Goal: Task Accomplishment & Management: Manage account settings

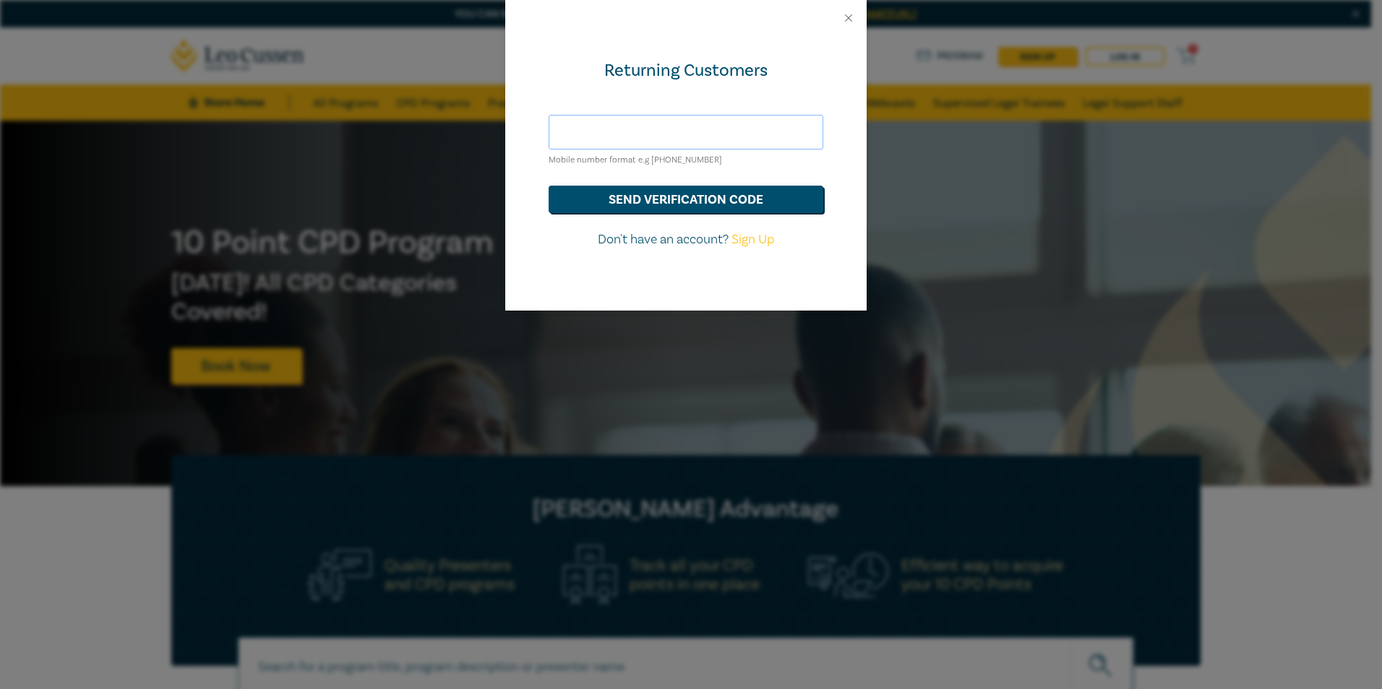
click at [615, 134] on input "text" at bounding box center [686, 132] width 275 height 35
type input "[EMAIL_ADDRESS][DOMAIN_NAME]"
click at [613, 201] on button "send verification code" at bounding box center [686, 199] width 275 height 27
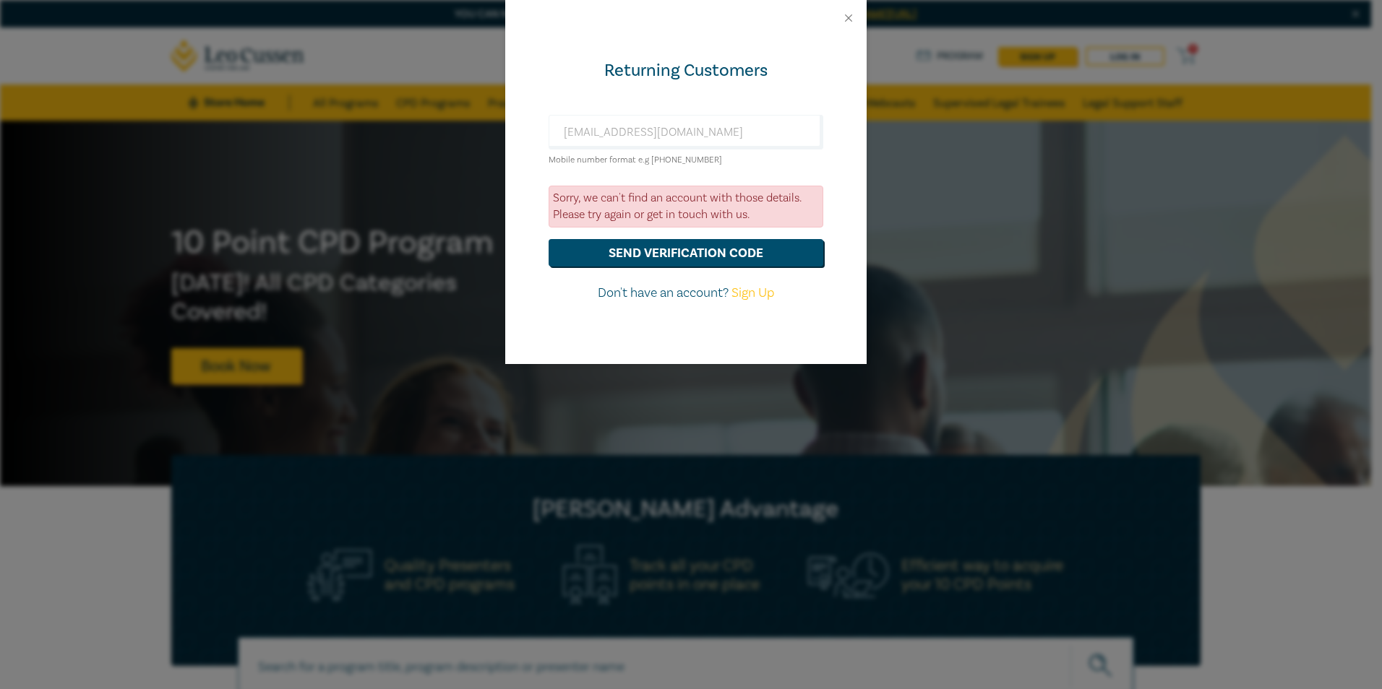
click at [661, 296] on p "Don't have an account? Sign Up" at bounding box center [686, 293] width 275 height 19
click at [747, 295] on link "Sign Up" at bounding box center [752, 293] width 43 height 17
select select "AU"
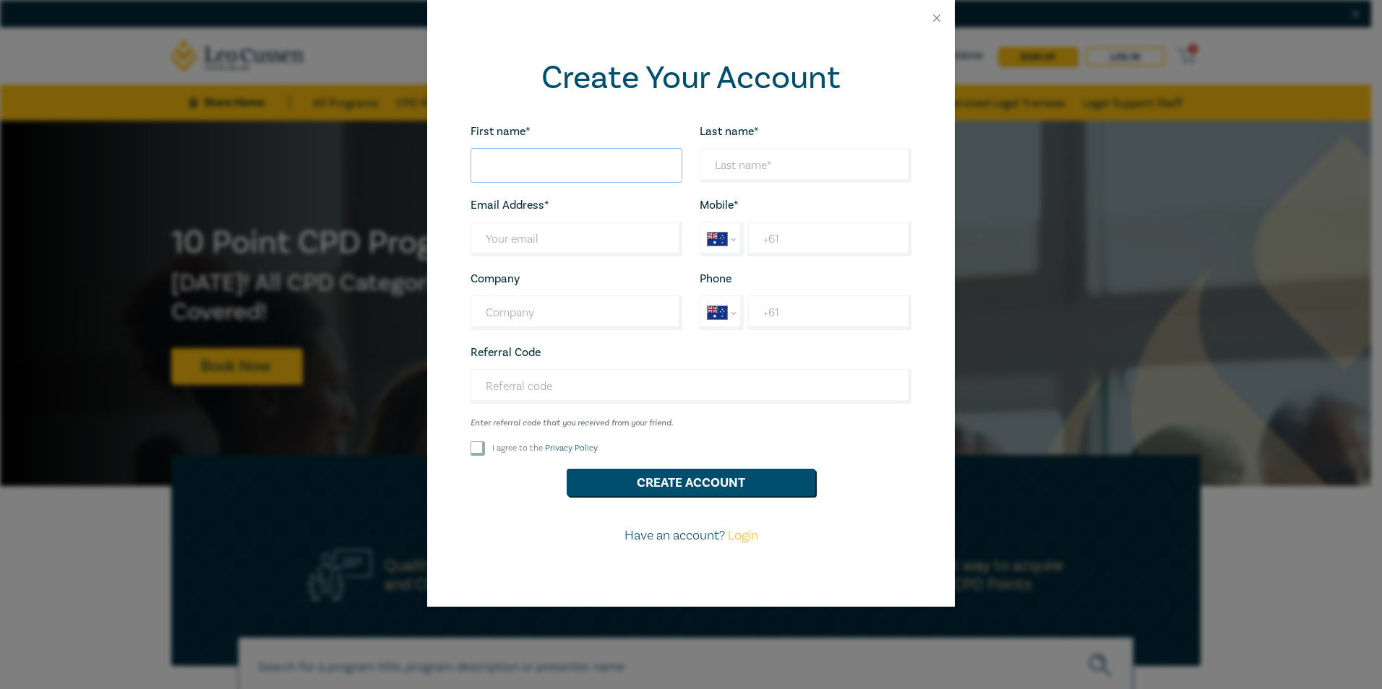
click at [515, 174] on input "First name*" at bounding box center [576, 165] width 212 height 35
type input "[PERSON_NAME]"
type input "Alsaadon"
type input "[EMAIL_ADDRESS][DOMAIN_NAME]"
click at [556, 310] on input "Company" at bounding box center [576, 313] width 212 height 35
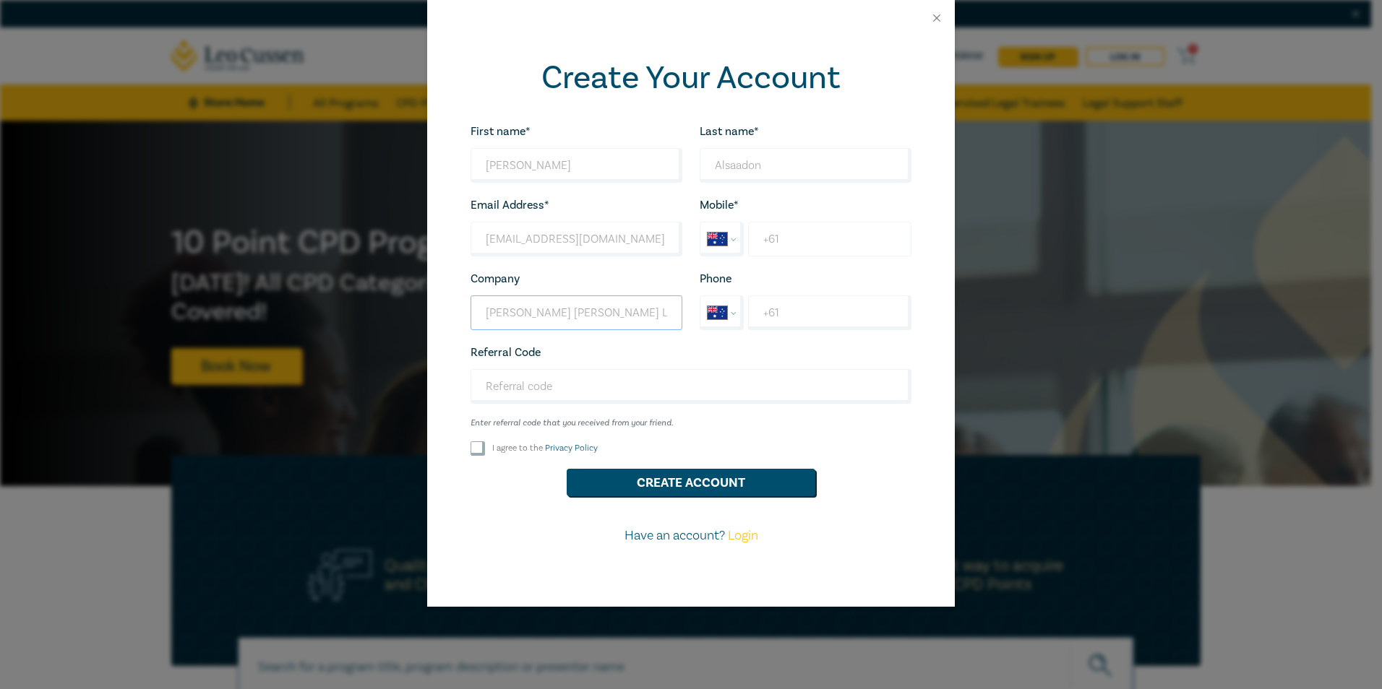
type input "[PERSON_NAME] [PERSON_NAME] Lawyers"
click at [843, 234] on input "+61" at bounding box center [829, 239] width 163 height 35
type input "[PHONE_NUMBER]"
click at [507, 388] on input "Referral Code" at bounding box center [690, 386] width 441 height 35
paste input "W25051"
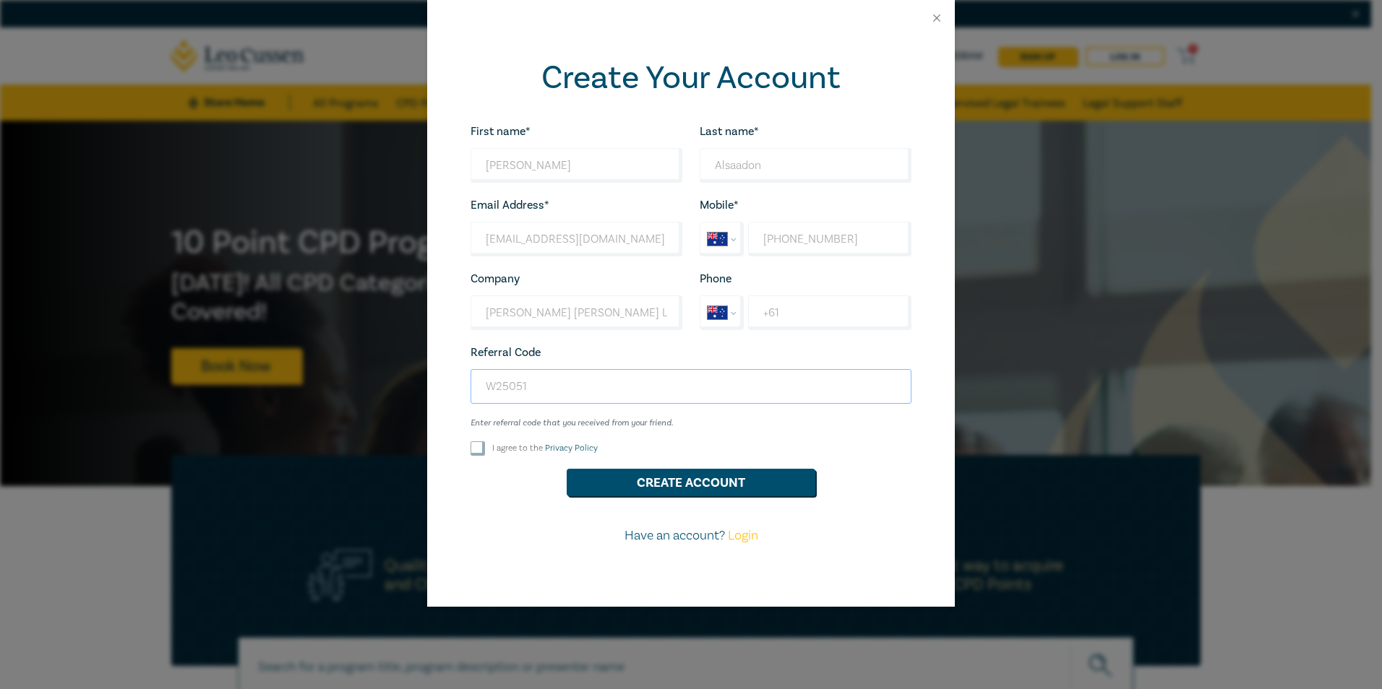
type input "W25051"
click at [468, 446] on div "I agree to the Privacy Policy" at bounding box center [576, 449] width 229 height 14
click at [474, 448] on input "I agree to the Privacy Policy" at bounding box center [477, 449] width 14 height 14
checkbox input "true"
drag, startPoint x: 543, startPoint y: 387, endPoint x: 426, endPoint y: 387, distance: 116.4
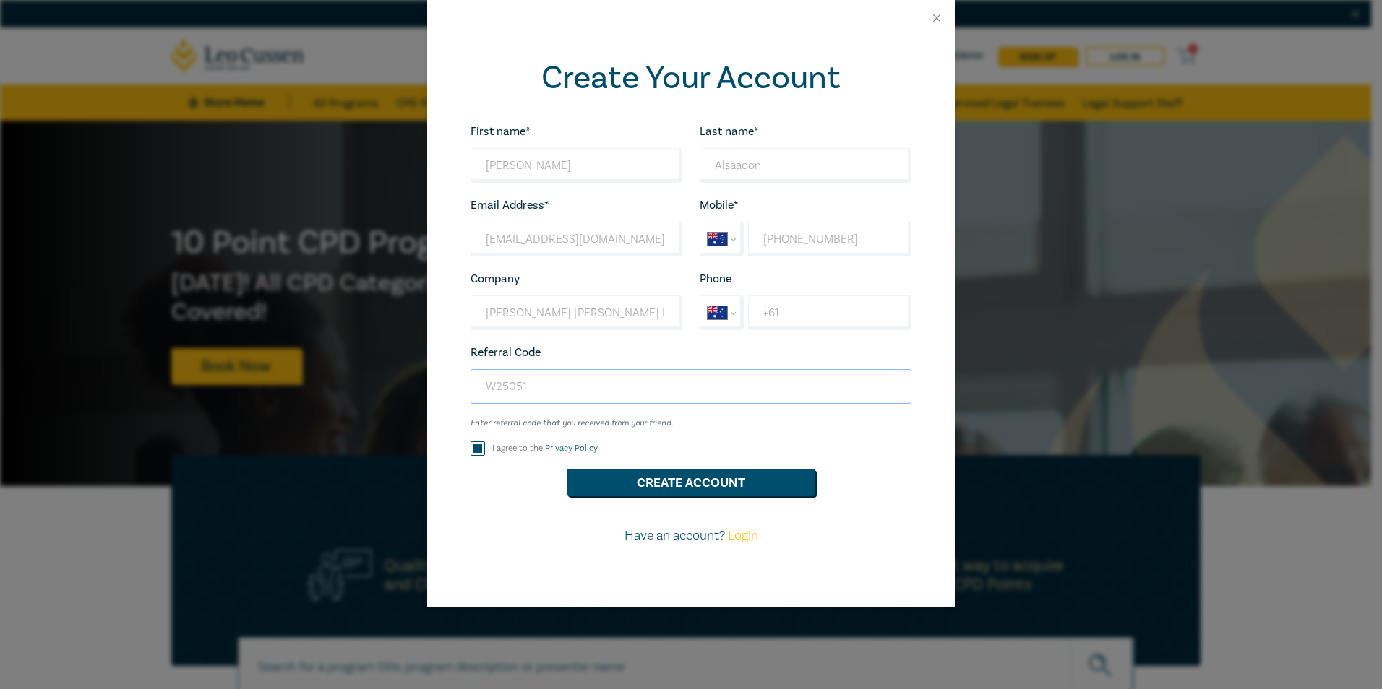
click at [426, 387] on div "Create Your Account First name* Ali Looks good! Last name* Alsaadon Looks good!…" at bounding box center [691, 344] width 1382 height 689
click at [635, 471] on button "Create Account" at bounding box center [691, 482] width 249 height 27
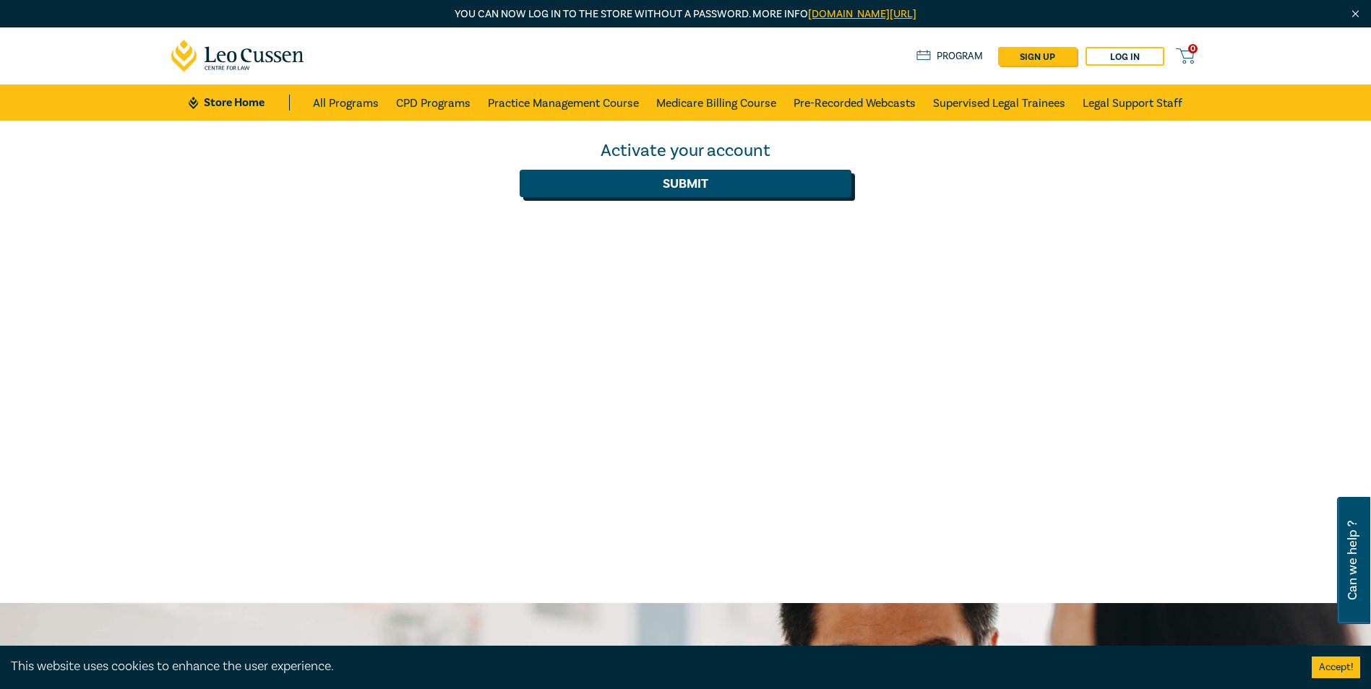
click at [682, 183] on button "Submit" at bounding box center [686, 183] width 332 height 27
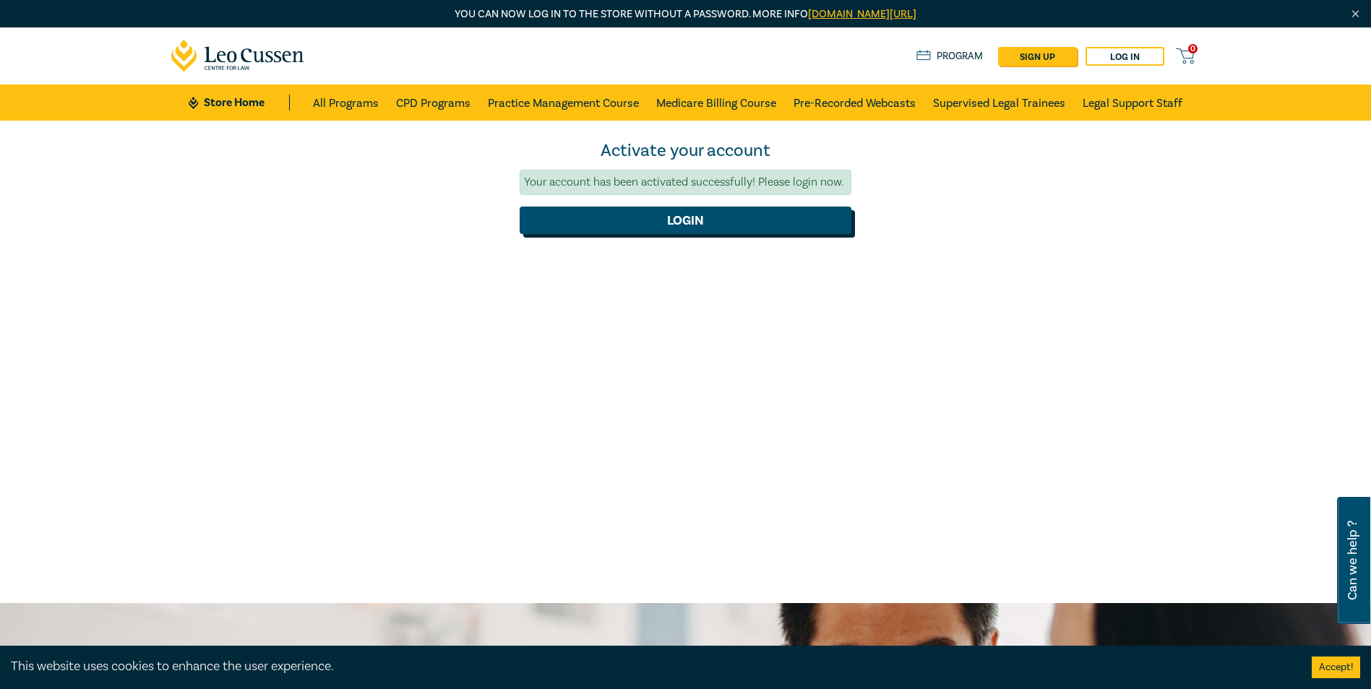
click at [678, 212] on button "Login" at bounding box center [686, 220] width 332 height 27
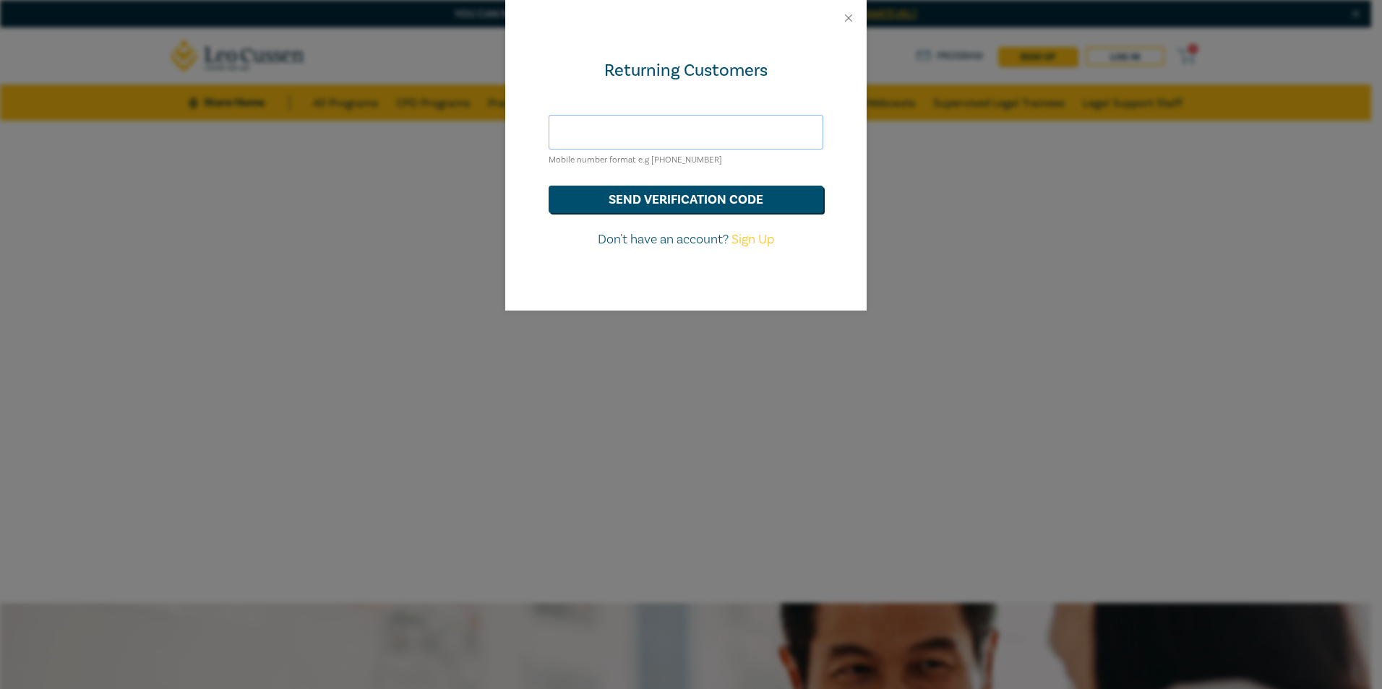
click at [598, 136] on input "text" at bounding box center [686, 132] width 275 height 35
type input "[EMAIL_ADDRESS][DOMAIN_NAME]"
click at [583, 197] on button "send verification code" at bounding box center [686, 199] width 275 height 27
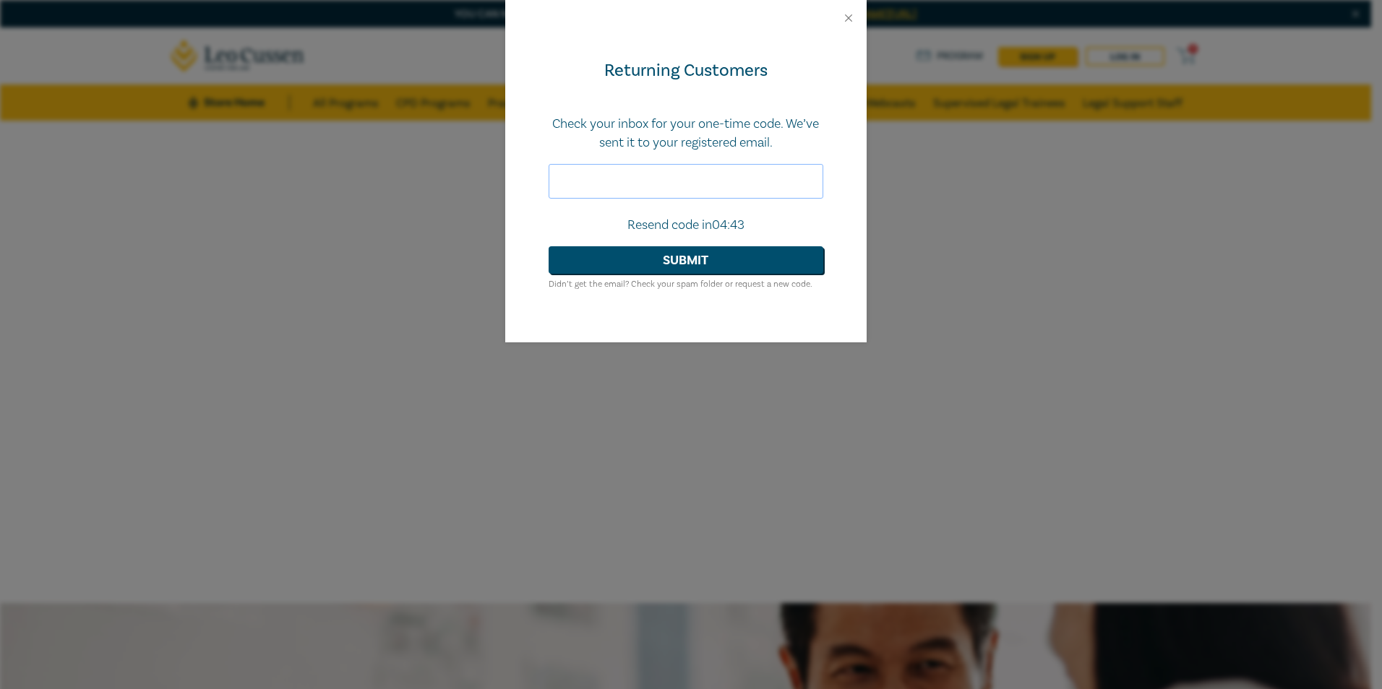
click at [656, 186] on input "text" at bounding box center [686, 181] width 275 height 35
paste input "302349"
type input "302349"
click at [549, 246] on button "Submit" at bounding box center [686, 259] width 275 height 27
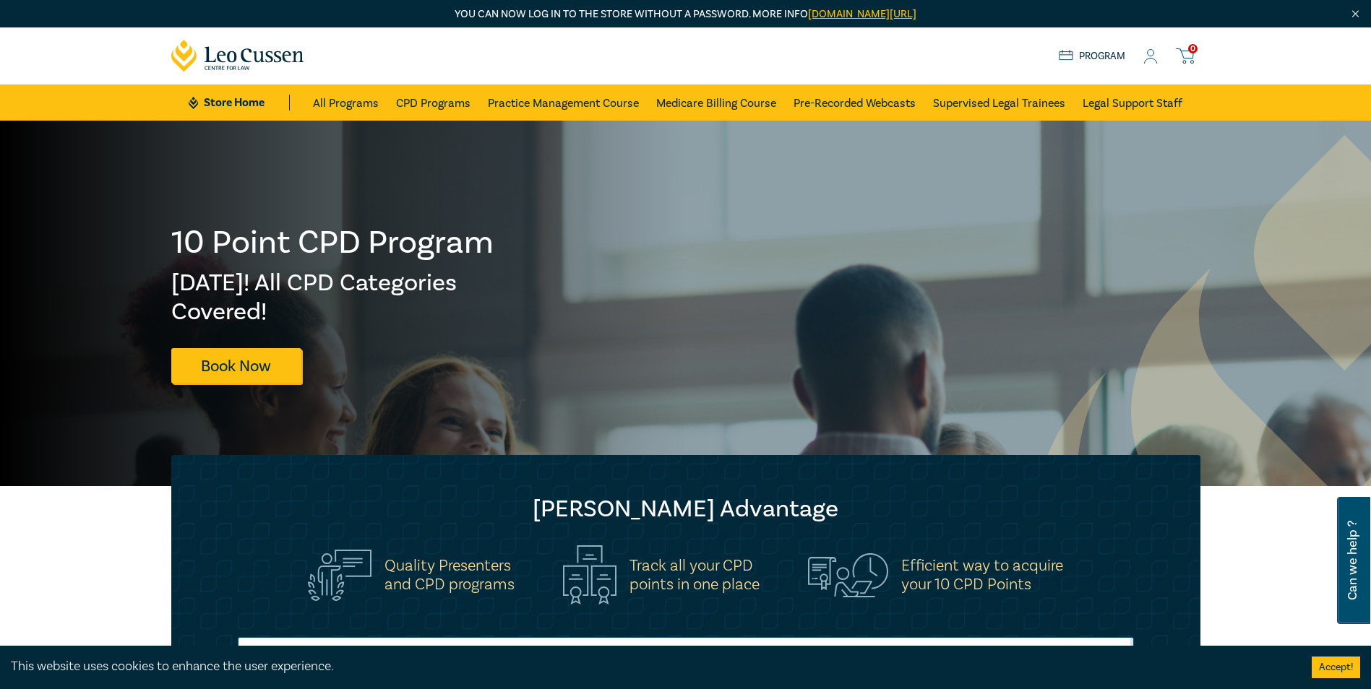
click at [1097, 56] on link "Program" at bounding box center [1092, 56] width 67 height 16
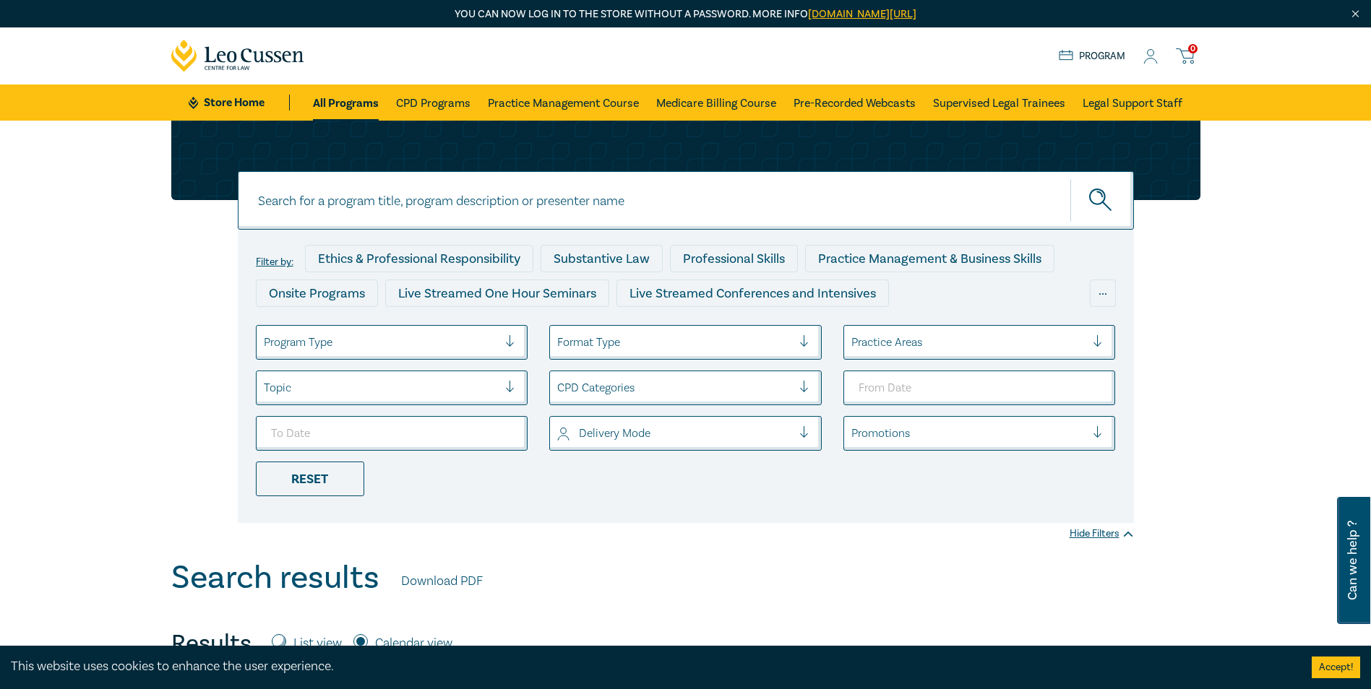
click at [1153, 57] on icon at bounding box center [1150, 56] width 14 height 15
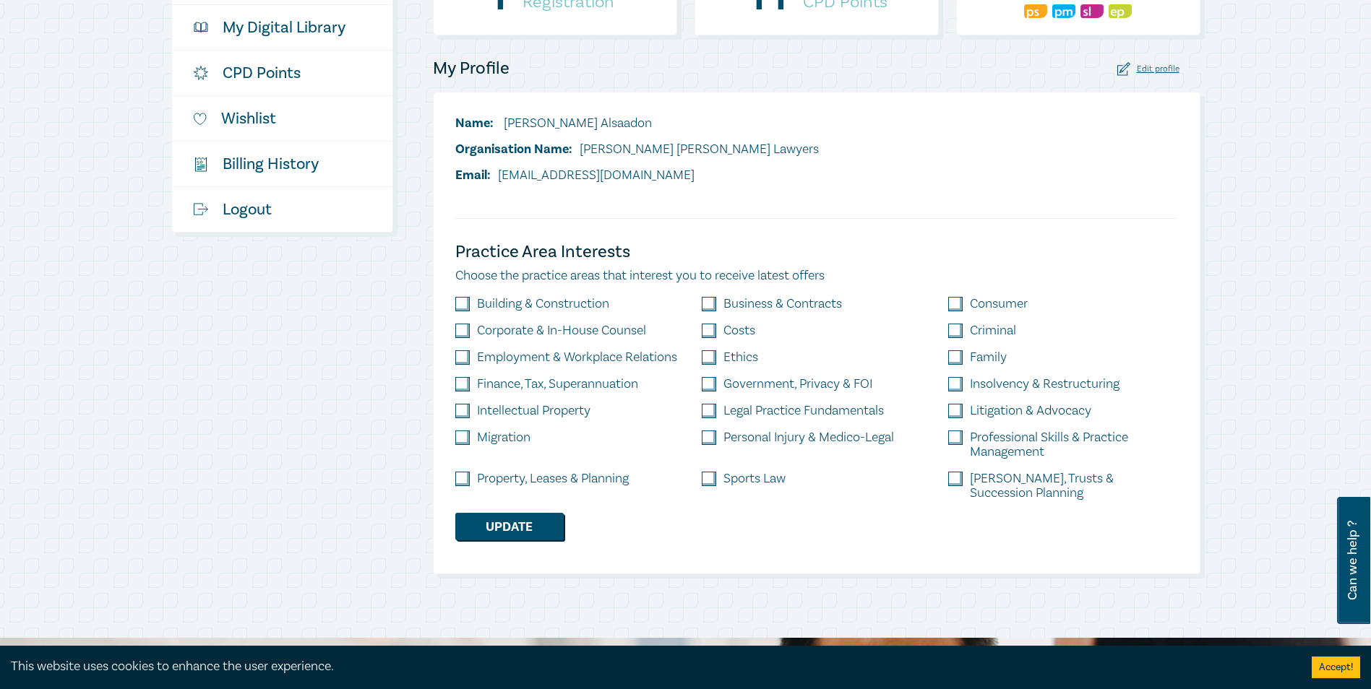
scroll to position [72, 0]
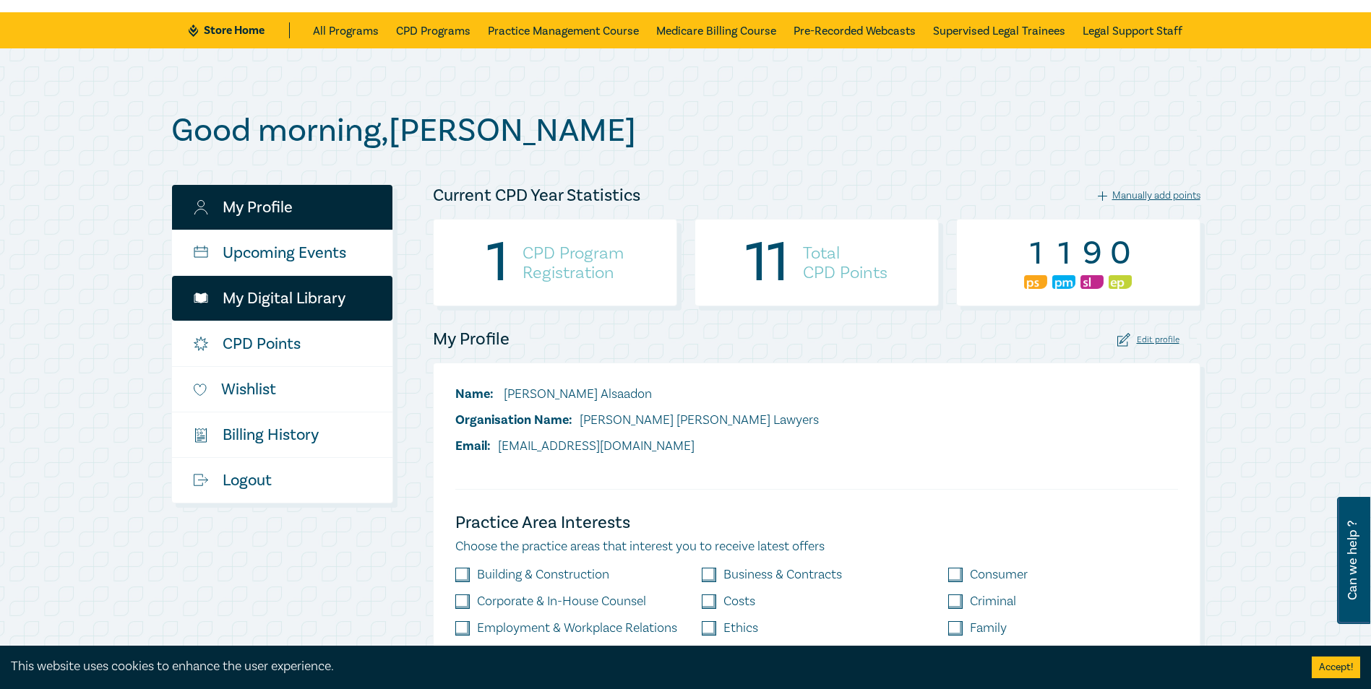
click at [265, 294] on link "My Digital Library" at bounding box center [282, 298] width 220 height 45
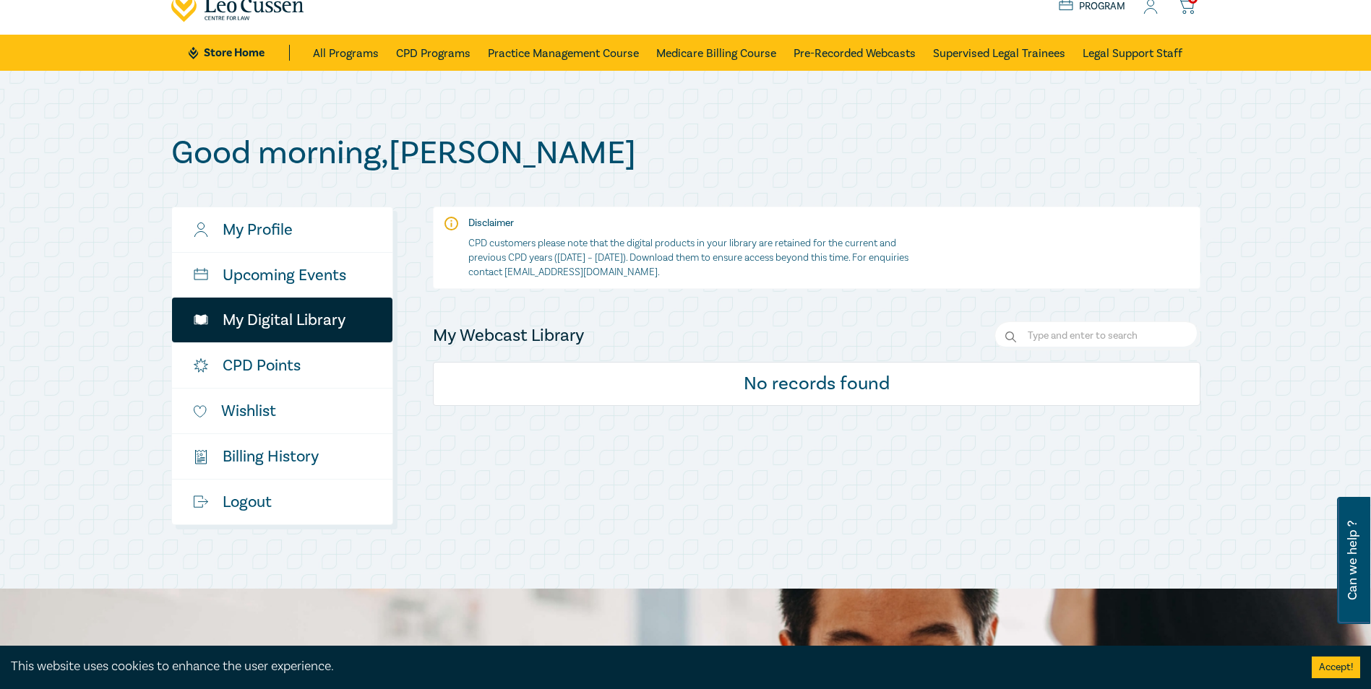
scroll to position [72, 0]
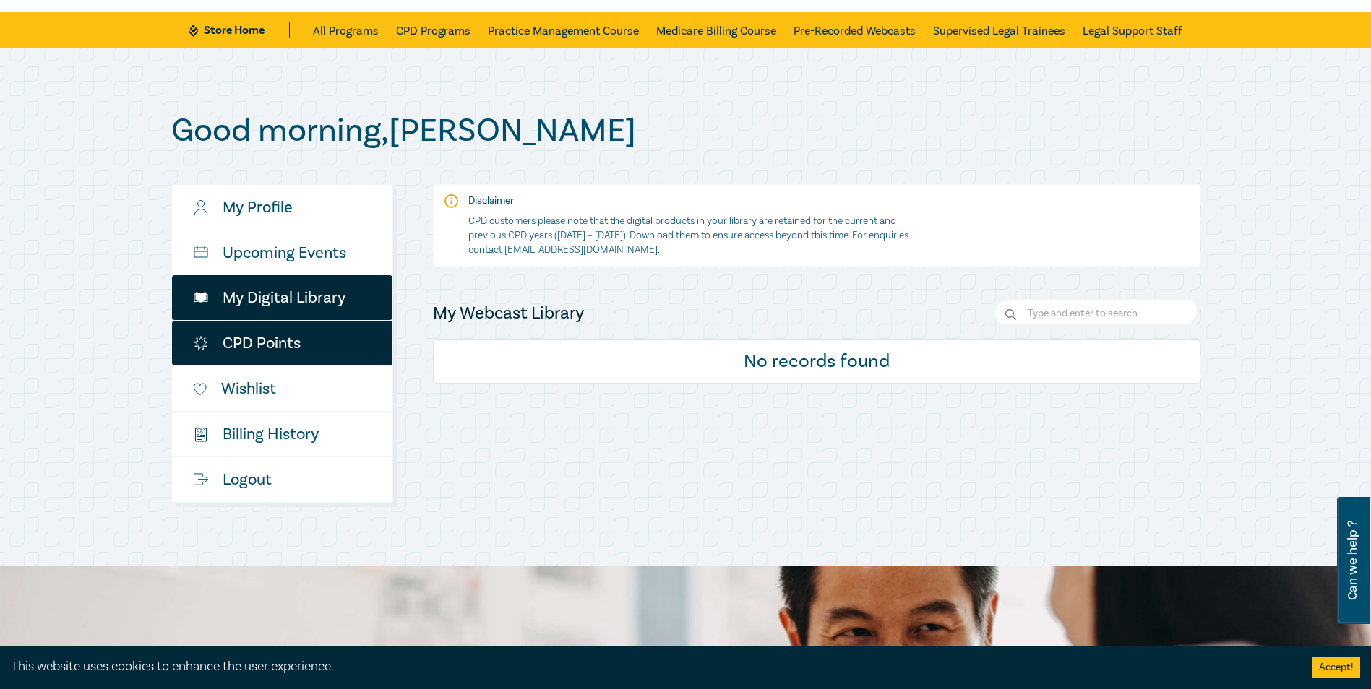
click at [244, 334] on link "CPD Points" at bounding box center [282, 343] width 220 height 45
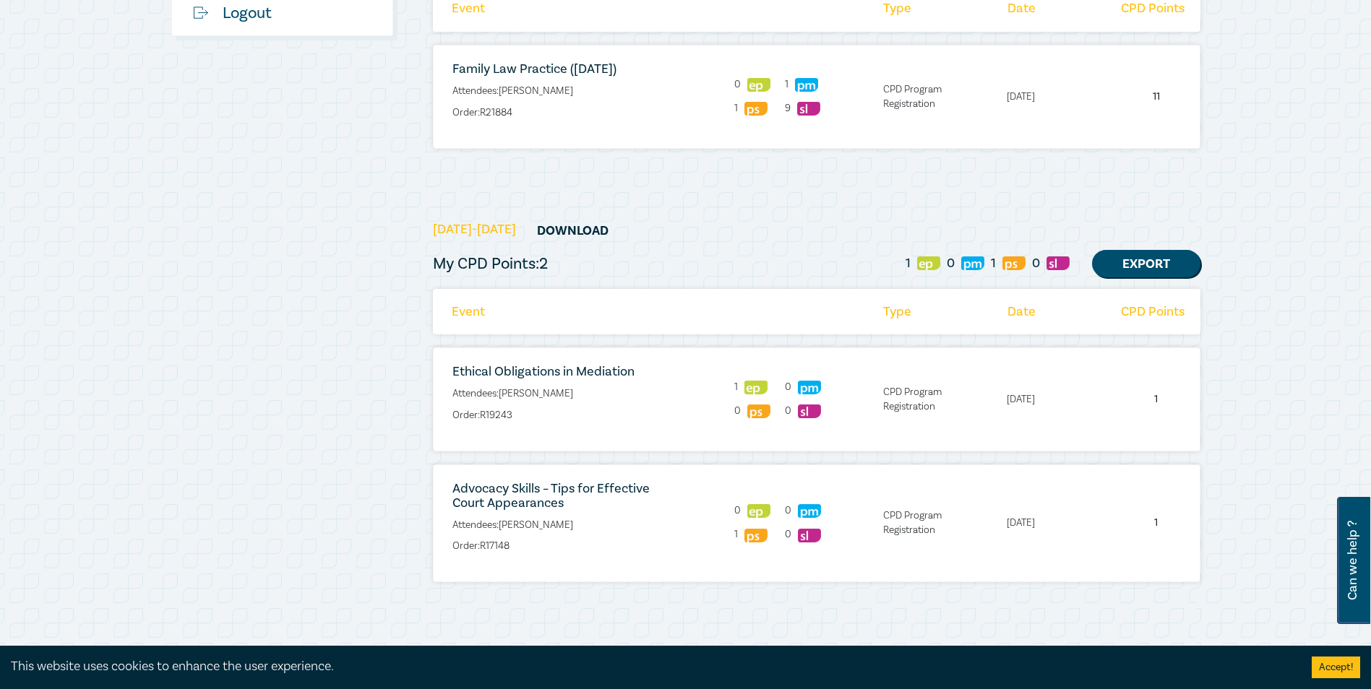
scroll to position [434, 0]
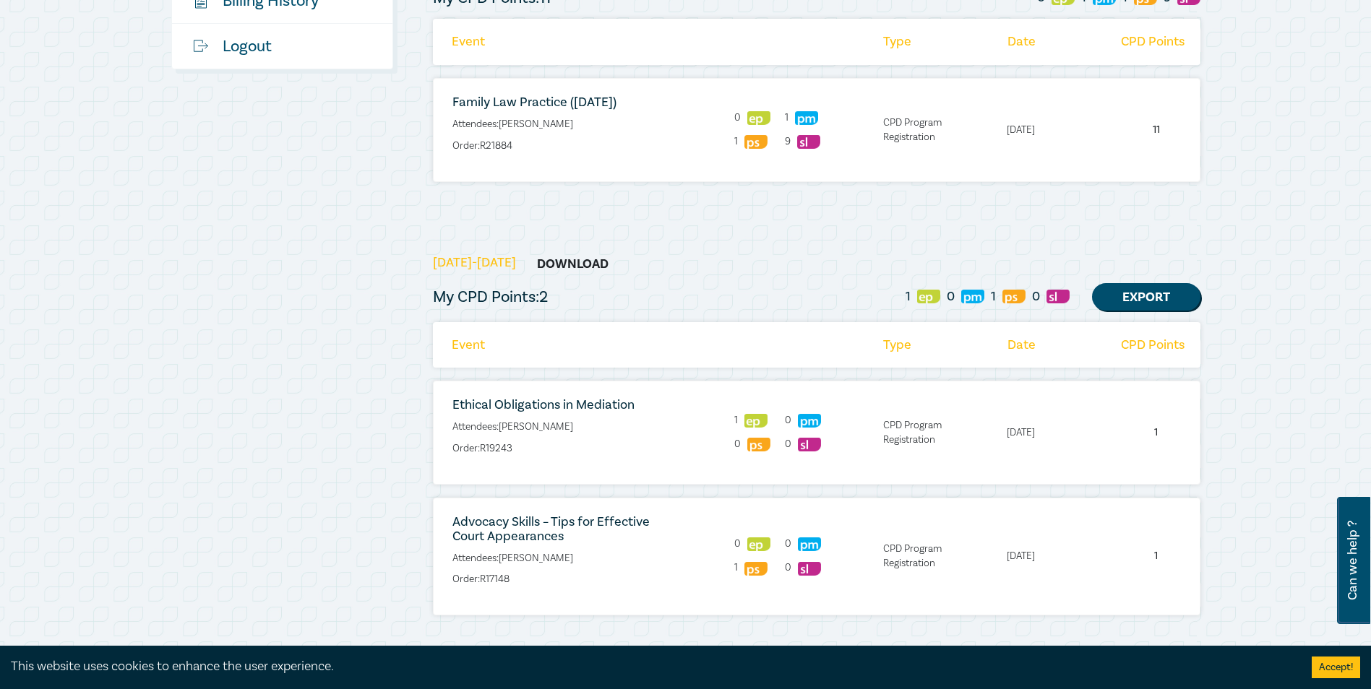
click at [545, 263] on link "Download" at bounding box center [573, 263] width 108 height 27
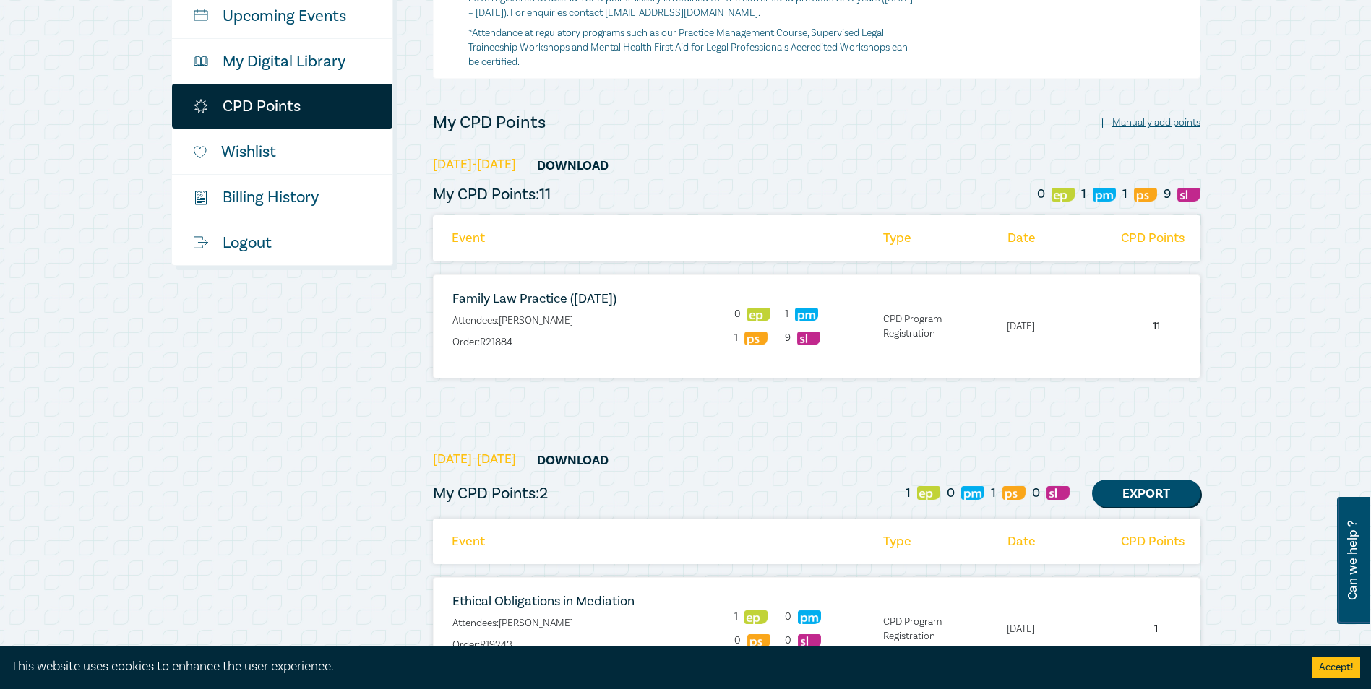
scroll to position [217, 0]
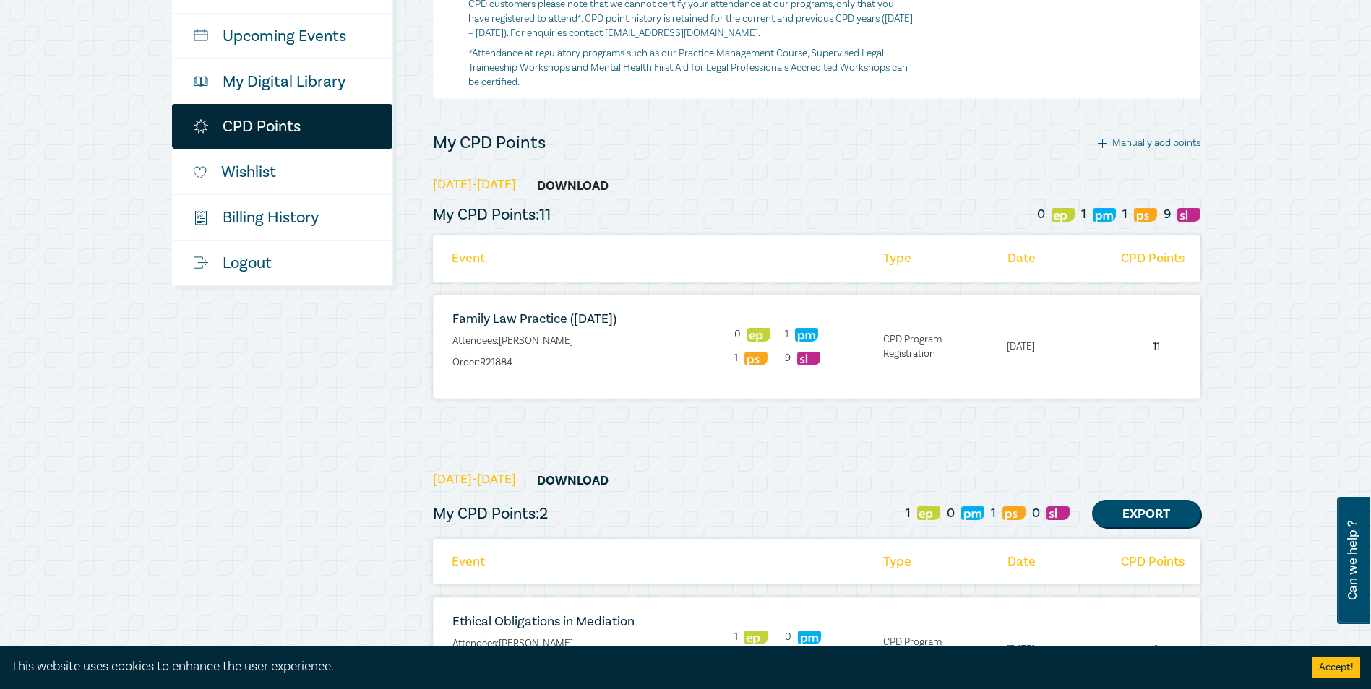
click at [559, 186] on link "Download" at bounding box center [573, 185] width 108 height 27
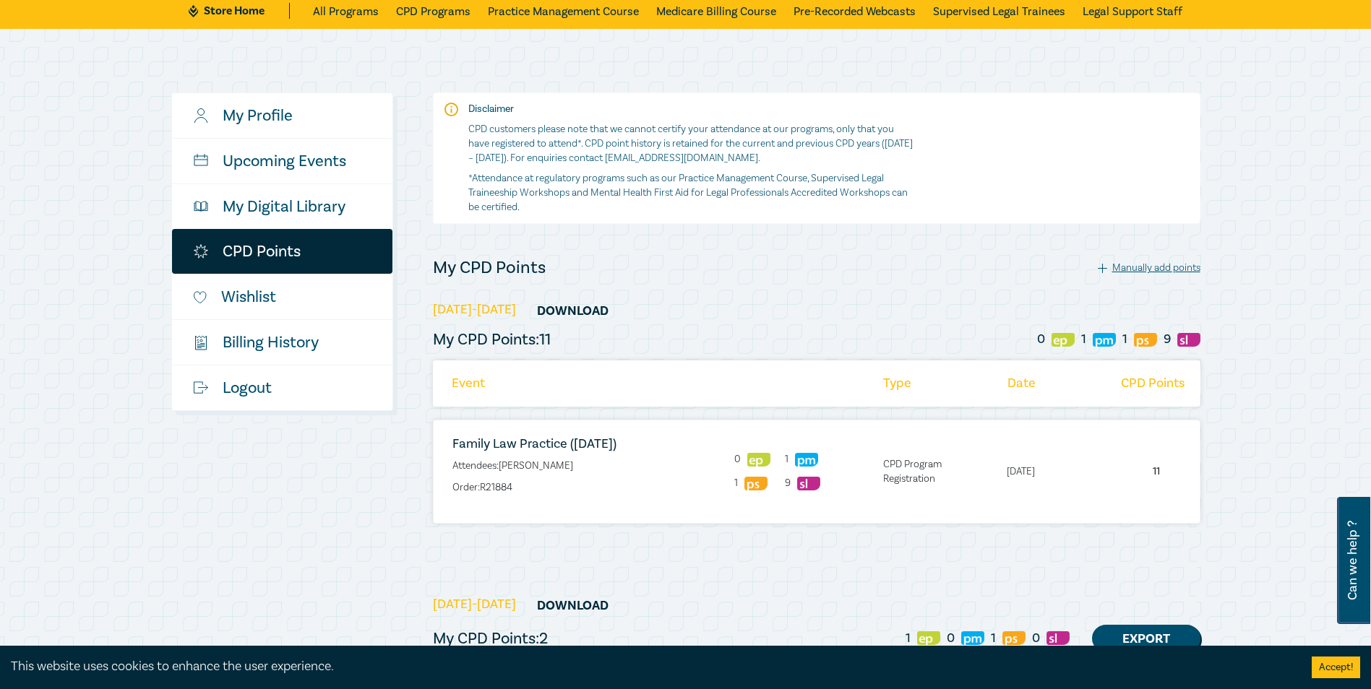
scroll to position [145, 0]
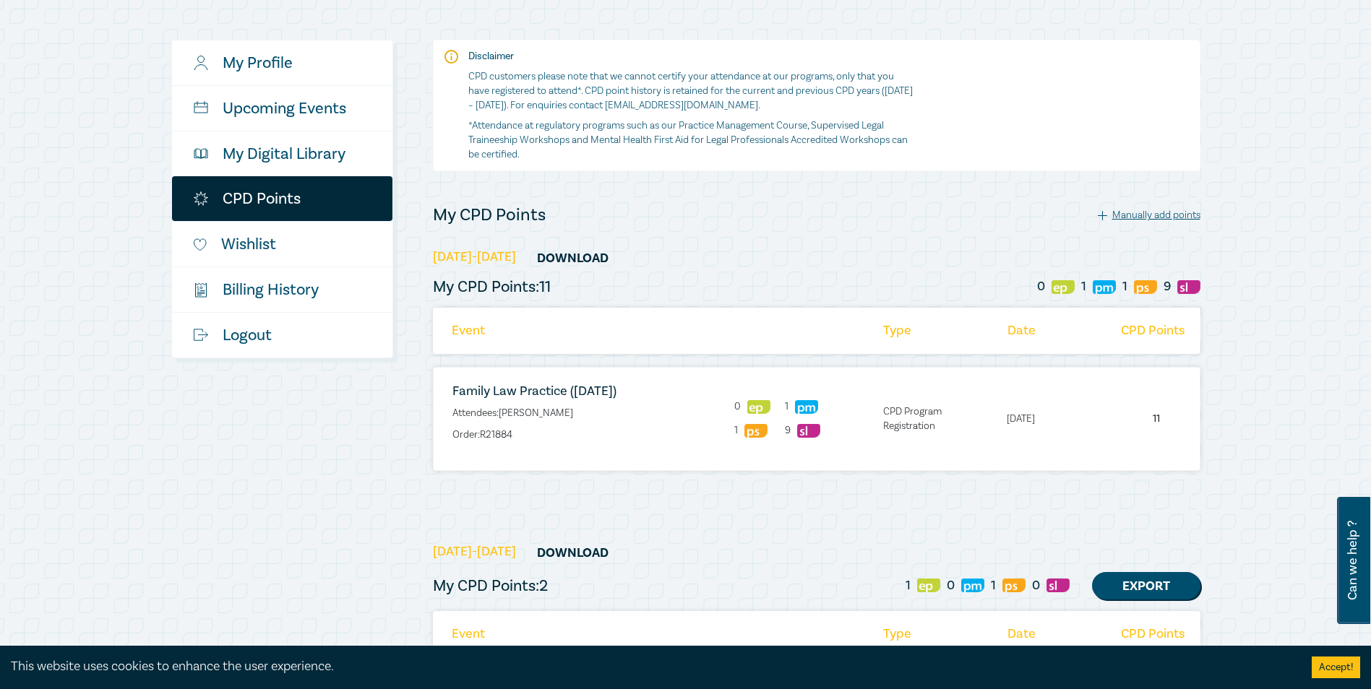
click at [1033, 417] on li "[DATE]" at bounding box center [1036, 419] width 72 height 14
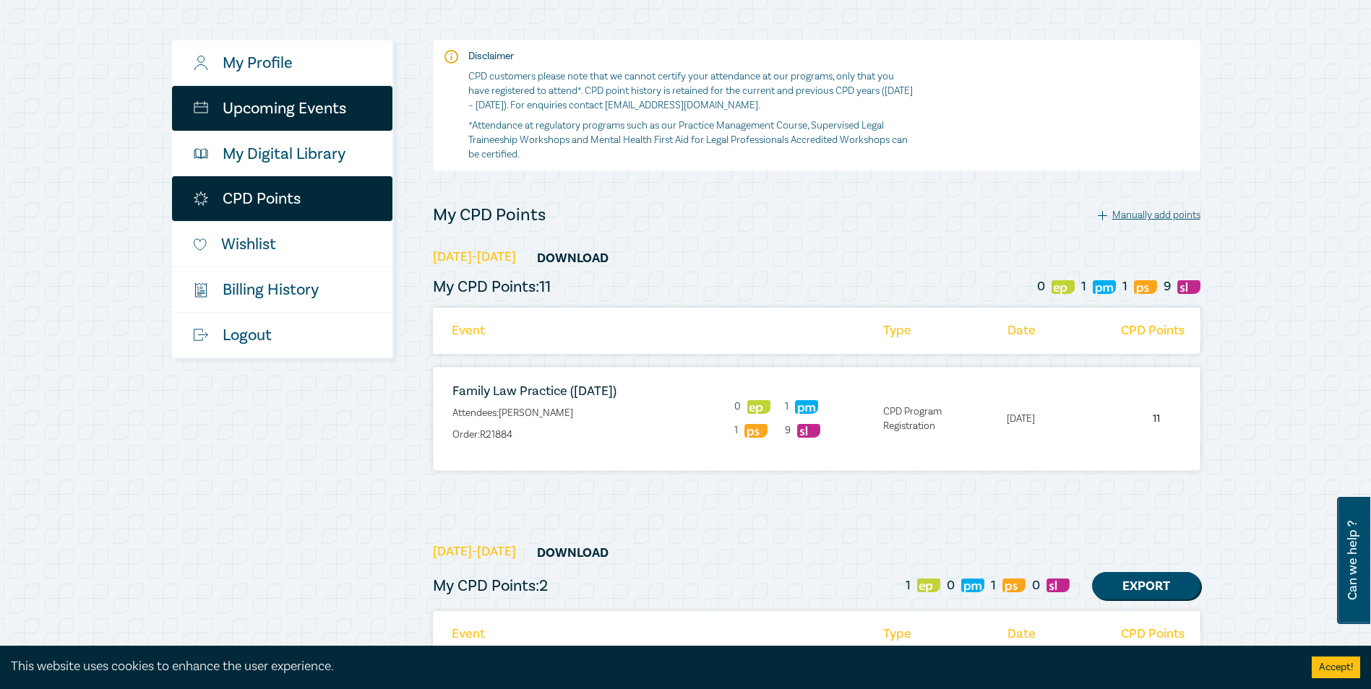
click at [338, 123] on link "Upcoming Events" at bounding box center [282, 108] width 220 height 45
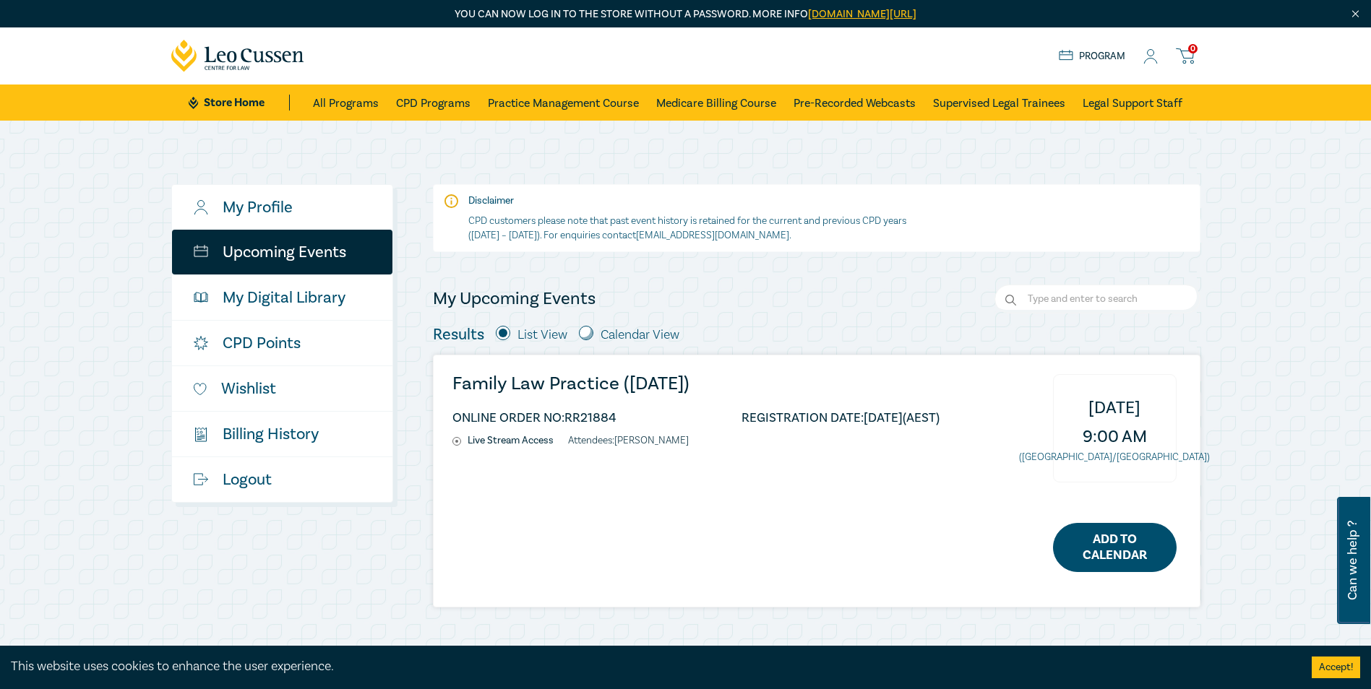
click at [1111, 526] on link "Add to Calendar" at bounding box center [1115, 547] width 124 height 49
